Goal: Task Accomplishment & Management: Complete application form

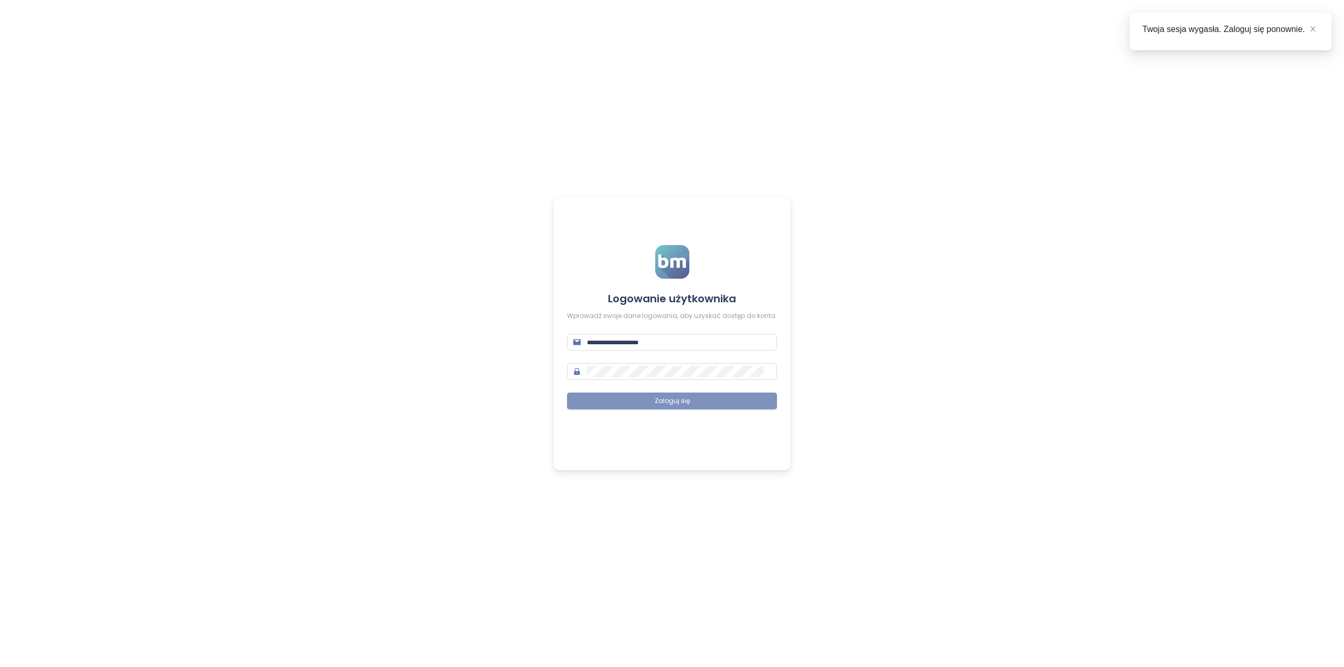
type input "**********"
click at [634, 400] on button "Zaloguj się" at bounding box center [672, 401] width 210 height 17
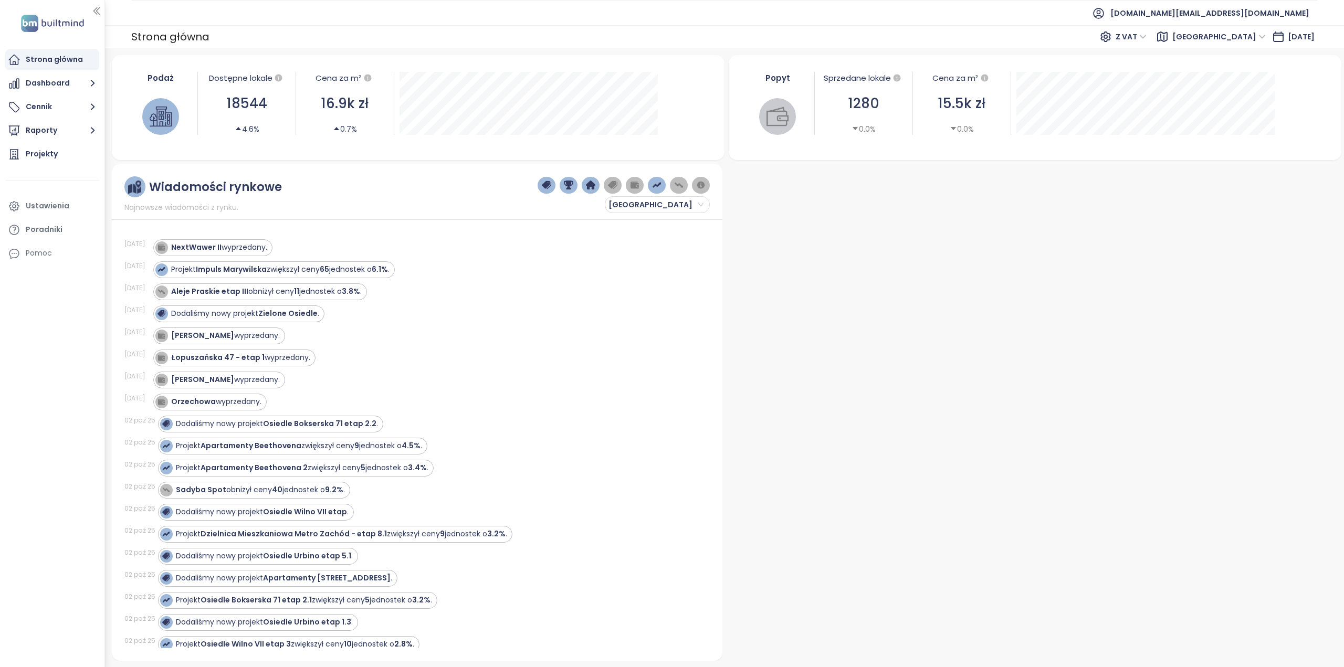
click at [1059, 377] on div at bounding box center [1032, 412] width 611 height 497
